Goal: Download file/media

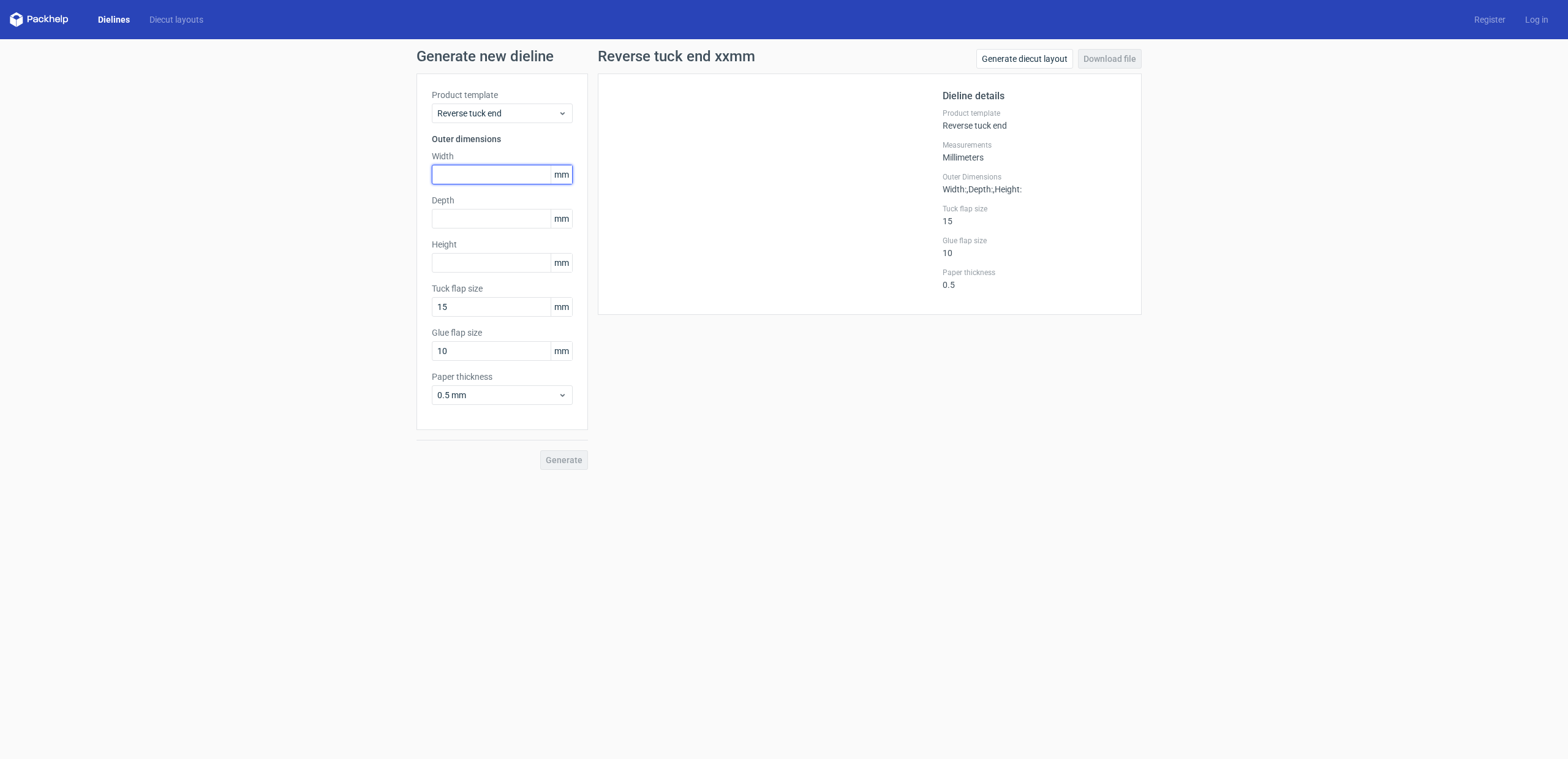
click at [511, 174] on input "text" at bounding box center [503, 174] width 141 height 19
type input "66"
type input "117"
click at [575, 464] on button "Generate" at bounding box center [564, 459] width 48 height 19
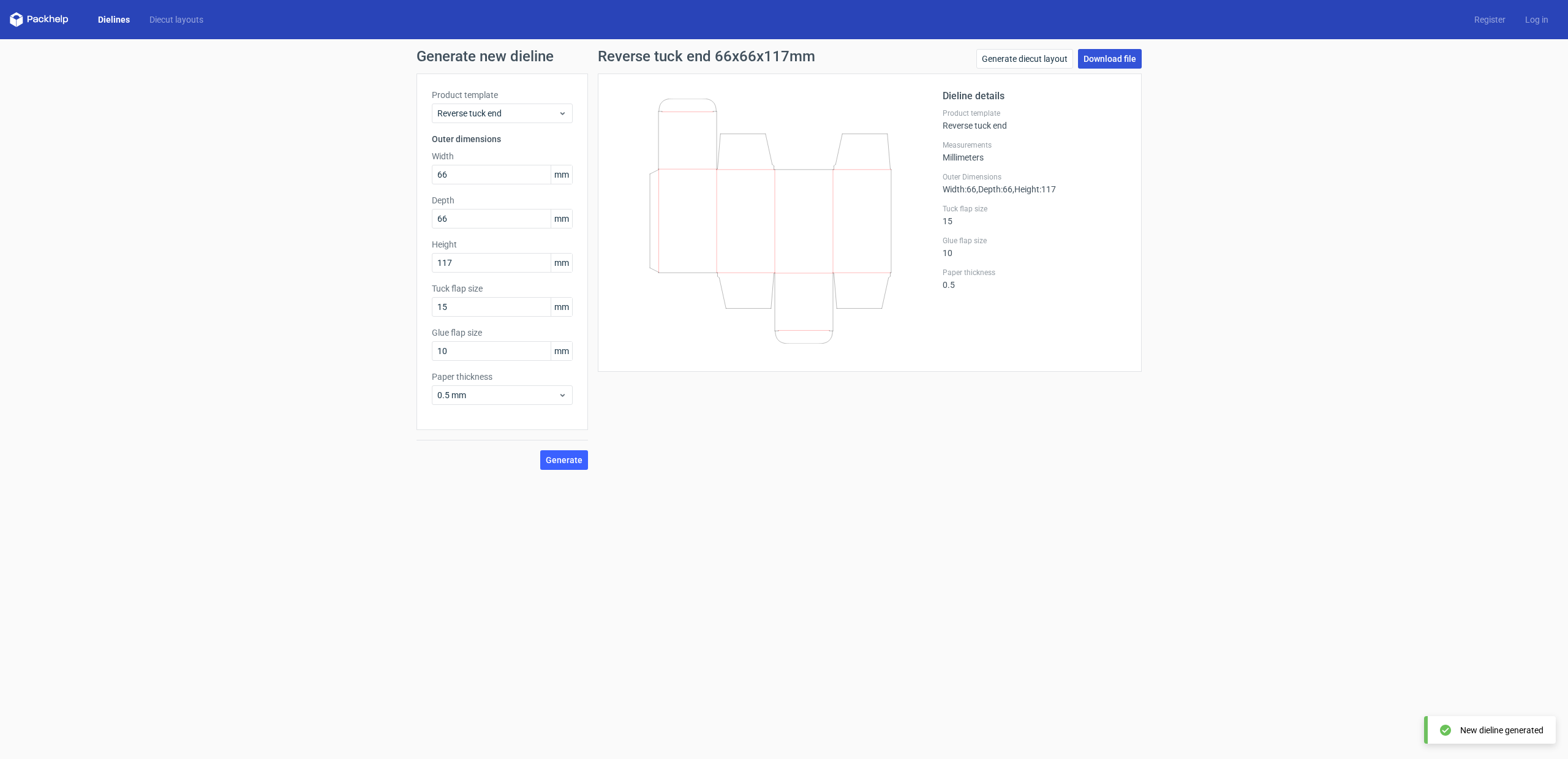
click at [1116, 58] on link "Download file" at bounding box center [1110, 58] width 63 height 19
